Goal: Complete application form

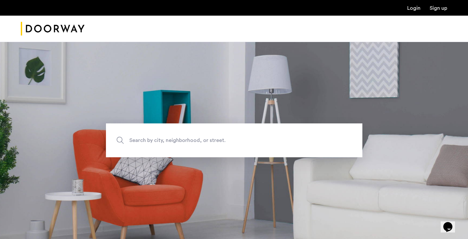
click at [416, 9] on link "Login" at bounding box center [414, 8] width 13 height 5
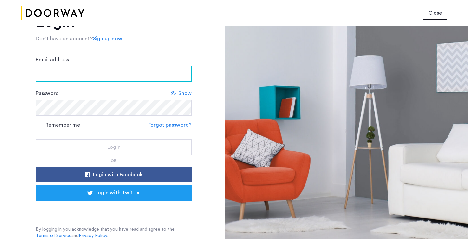
scroll to position [32, 0]
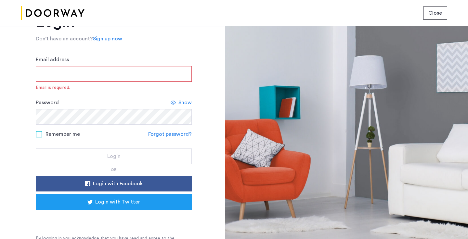
click at [135, 211] on div "Login with Facebook Login with Twitter" at bounding box center [114, 200] width 156 height 49
click at [131, 219] on div "Sign in with Google. Opens in new tab" at bounding box center [114, 218] width 130 height 14
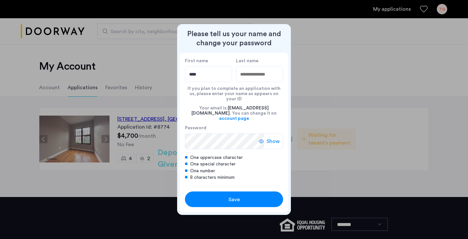
type input "****"
click at [264, 82] on input "Last name" at bounding box center [259, 74] width 47 height 16
type input "****"
click at [240, 196] on div "Save" at bounding box center [234, 200] width 62 height 8
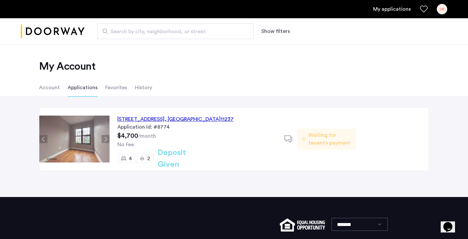
click at [312, 136] on span "Waiting for tenant's payment" at bounding box center [330, 139] width 42 height 16
click at [263, 141] on div "No Fee" at bounding box center [196, 145] width 159 height 8
click at [210, 118] on span ", [GEOGRAPHIC_DATA]" at bounding box center [193, 118] width 56 height 5
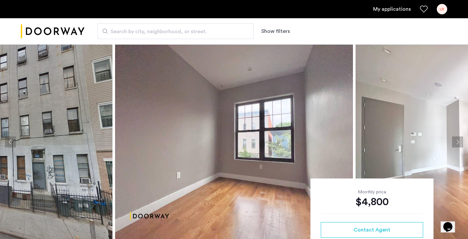
click at [400, 4] on ul "My applications LR" at bounding box center [234, 9] width 427 height 10
click at [397, 12] on link "My applications" at bounding box center [392, 9] width 38 height 8
